Goal: Task Accomplishment & Management: Manage account settings

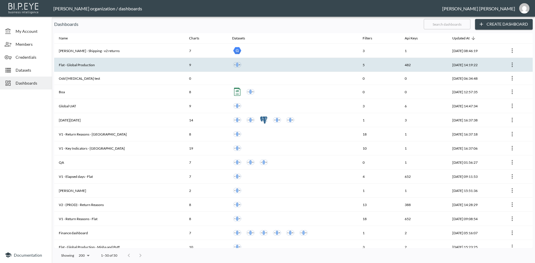
click at [84, 67] on th "Flat - Global Production" at bounding box center [119, 65] width 130 height 14
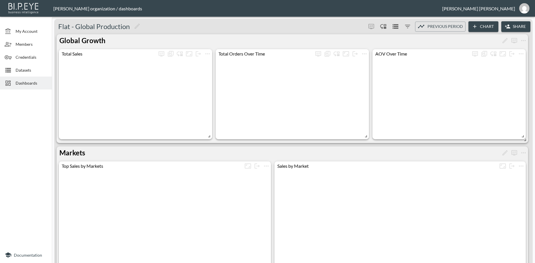
click at [517, 28] on button "Share" at bounding box center [515, 26] width 29 height 11
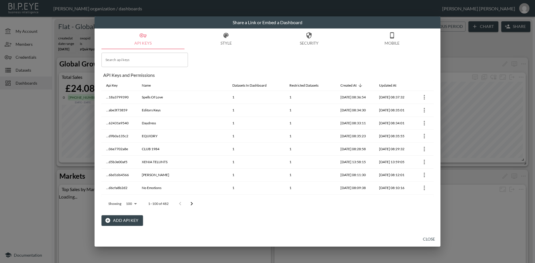
click at [128, 222] on button "Add API Key" at bounding box center [121, 220] width 41 height 11
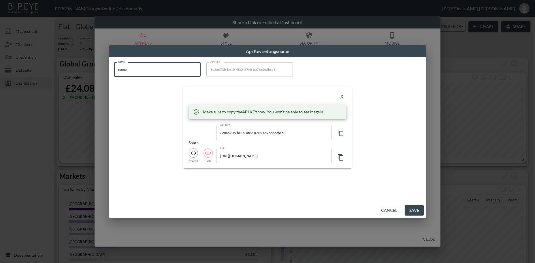
drag, startPoint x: 135, startPoint y: 71, endPoint x: 109, endPoint y: 67, distance: 26.1
click at [114, 67] on input "name" at bounding box center [157, 69] width 86 height 14
paste input "FABIANI"
type input "FABIANI"
click at [339, 133] on icon "button" at bounding box center [340, 133] width 5 height 6
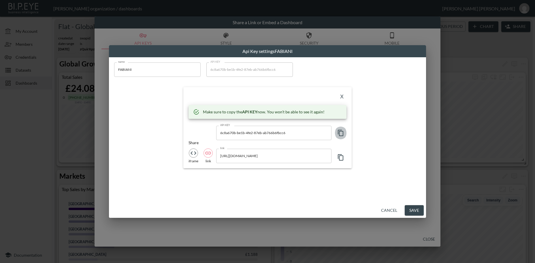
click at [339, 133] on icon "button" at bounding box center [340, 133] width 5 height 6
click at [340, 135] on icon "button" at bounding box center [340, 133] width 7 height 7
click at [343, 98] on button "X" at bounding box center [341, 96] width 9 height 9
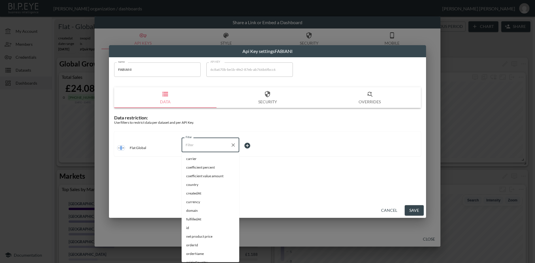
click at [194, 147] on input "Filter" at bounding box center [206, 145] width 44 height 9
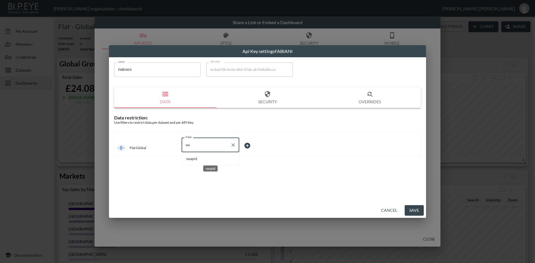
click at [196, 159] on span "swapId" at bounding box center [210, 158] width 48 height 5
type input "swapId"
click at [246, 144] on body "BI.P.EYE, Interactive Analytics Dashboards - app [PERSON_NAME] organization / d…" at bounding box center [267, 131] width 535 height 263
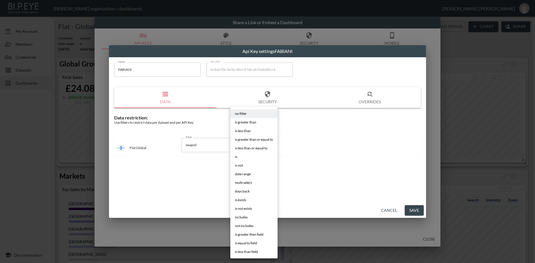
click at [238, 158] on li "is" at bounding box center [253, 157] width 47 height 9
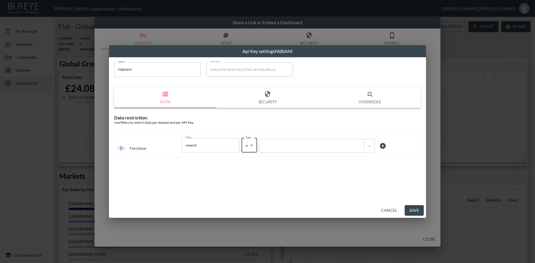
type input "is"
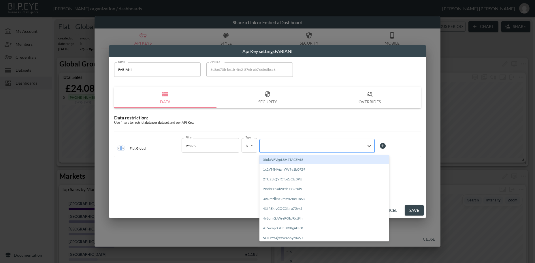
click at [285, 147] on div at bounding box center [311, 145] width 98 height 5
paste input "mo7eSyJjOWDu2ga96lVg"
type input "mo7eSyJjOWDu2ga96lVg"
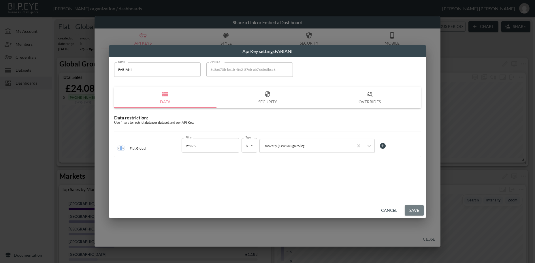
click at [412, 209] on button "Save" at bounding box center [413, 210] width 19 height 11
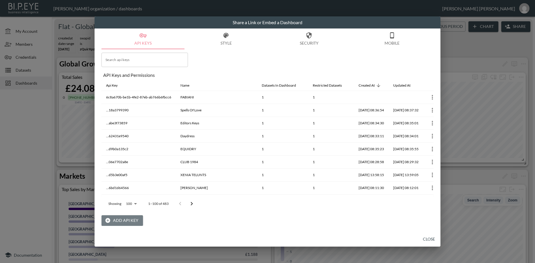
click at [123, 220] on button "Add API Key" at bounding box center [121, 220] width 41 height 11
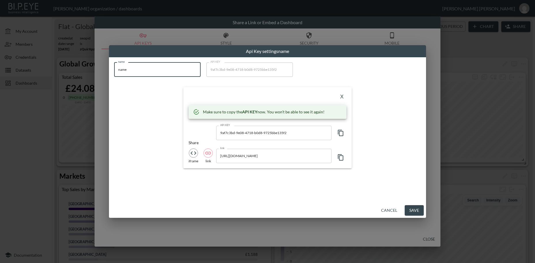
drag, startPoint x: 140, startPoint y: 73, endPoint x: 106, endPoint y: 69, distance: 34.3
click at [114, 69] on input "name" at bounding box center [157, 69] width 86 height 14
paste input "Saturdays [GEOGRAPHIC_DATA] ([GEOGRAPHIC_DATA])"
type input "Saturdays [GEOGRAPHIC_DATA] ([GEOGRAPHIC_DATA])"
click at [341, 135] on icon "button" at bounding box center [340, 133] width 7 height 7
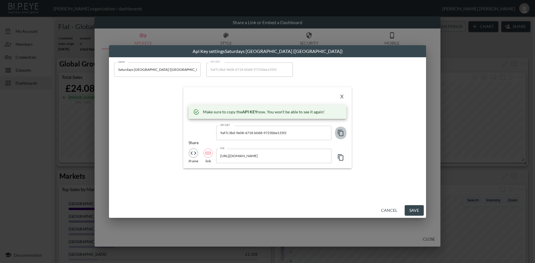
click at [341, 135] on icon "button" at bounding box center [340, 133] width 7 height 7
click at [341, 98] on button "X" at bounding box center [341, 96] width 9 height 9
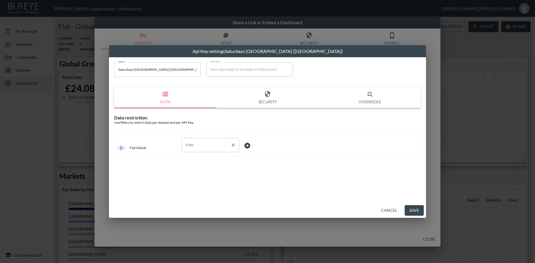
click at [192, 146] on input "Filter" at bounding box center [206, 145] width 44 height 9
click at [192, 159] on span "swapId" at bounding box center [210, 158] width 48 height 5
type input "swapId"
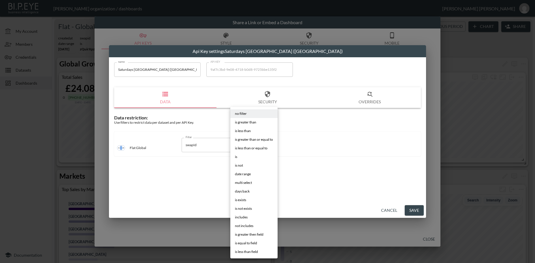
click at [251, 146] on body "BI.P.EYE, Interactive Analytics Dashboards - app [PERSON_NAME] organization / d…" at bounding box center [267, 131] width 535 height 263
click at [240, 158] on li "is" at bounding box center [253, 157] width 47 height 9
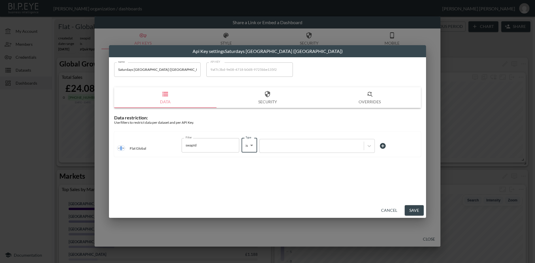
type input "is"
click at [284, 147] on div at bounding box center [311, 145] width 98 height 5
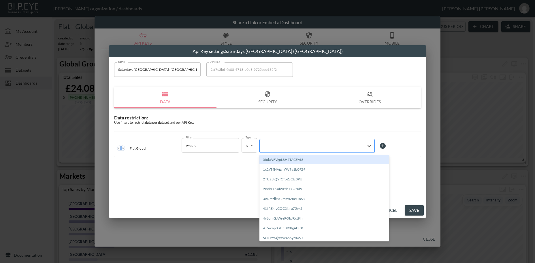
paste input "hjF18FUo5e4e9W5J6NUH"
type input "hjF18FUo5e4e9W5J6NUH"
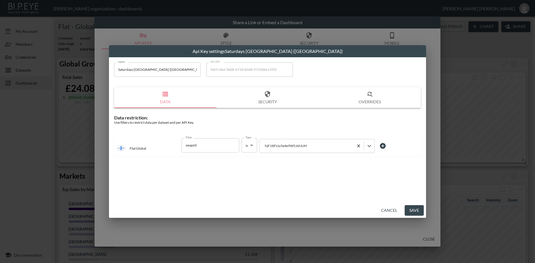
click at [414, 213] on button "Save" at bounding box center [413, 210] width 19 height 11
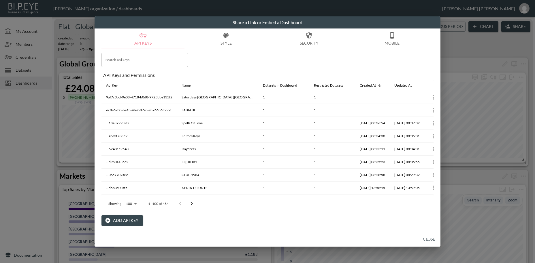
click at [122, 221] on button "Add API Key" at bounding box center [121, 220] width 41 height 11
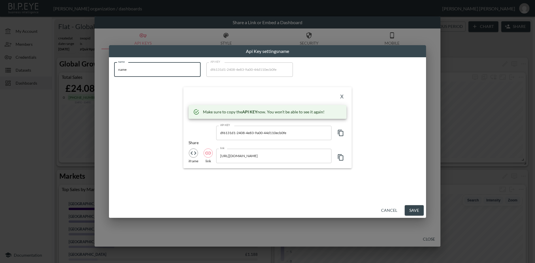
drag, startPoint x: 131, startPoint y: 69, endPoint x: 109, endPoint y: 68, distance: 21.3
click at [114, 68] on input "name" at bounding box center [157, 69] width 86 height 14
paste input "Yuzefi"
type input "Yuzefi"
click at [342, 133] on icon "button" at bounding box center [340, 133] width 7 height 7
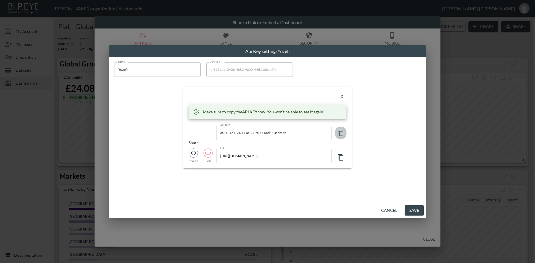
click at [342, 133] on icon "button" at bounding box center [340, 133] width 7 height 7
click at [342, 98] on button "X" at bounding box center [341, 96] width 9 height 9
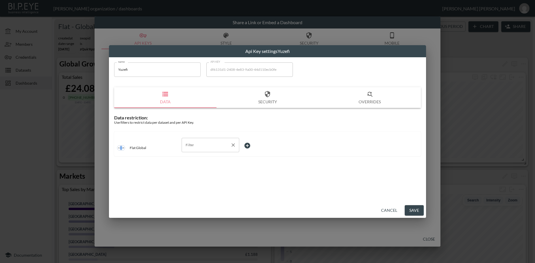
click at [194, 147] on input "Filter" at bounding box center [206, 145] width 44 height 9
click at [196, 160] on span "swapId" at bounding box center [210, 158] width 48 height 5
type input "swapId"
click at [249, 145] on body "BI.P.EYE, Interactive Analytics Dashboards - app [PERSON_NAME] organization / d…" at bounding box center [267, 131] width 535 height 263
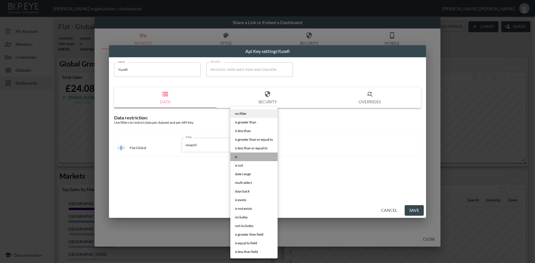
click at [235, 159] on span "is" at bounding box center [236, 156] width 2 height 5
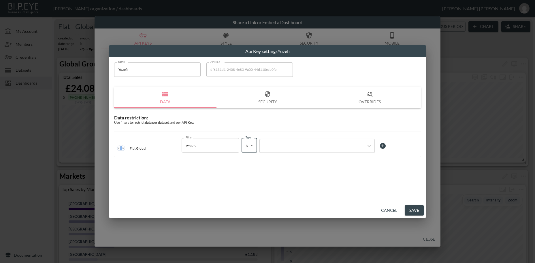
type input "is"
click at [283, 148] on div at bounding box center [311, 145] width 98 height 5
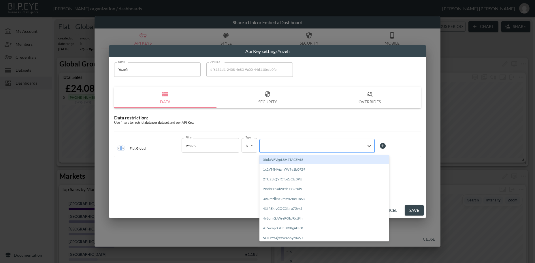
paste input "oNadqE4QTpMa7cMUyd7v"
type input "oNadqE4QTpMa7cMUyd7v"
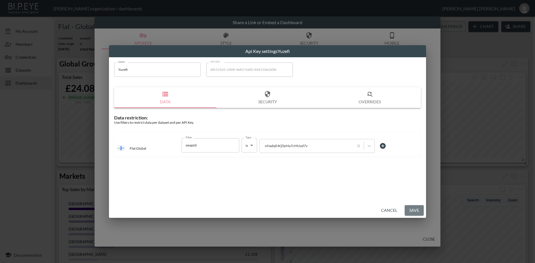
click at [411, 213] on button "Save" at bounding box center [413, 210] width 19 height 11
